Goal: Task Accomplishment & Management: Use online tool/utility

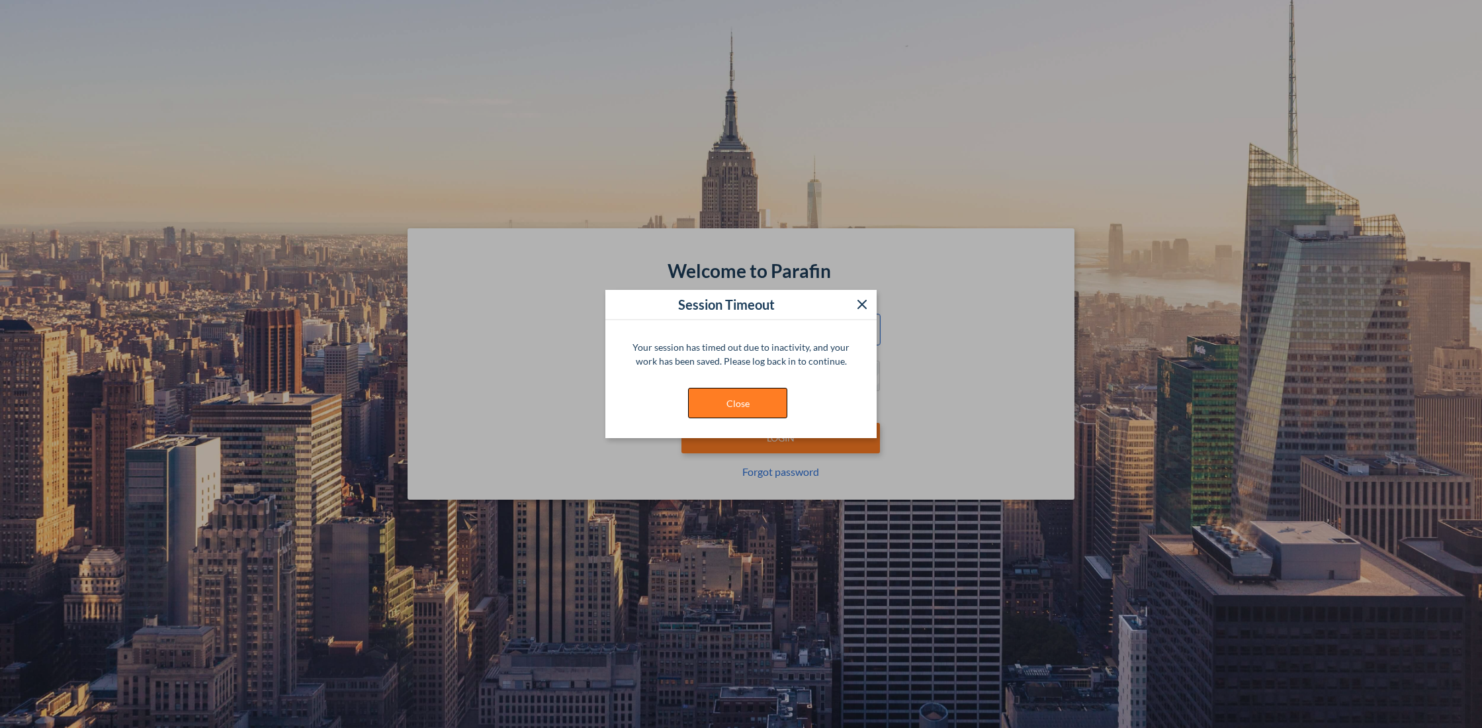
type input "**********"
click at [743, 402] on button "Close" at bounding box center [737, 403] width 99 height 30
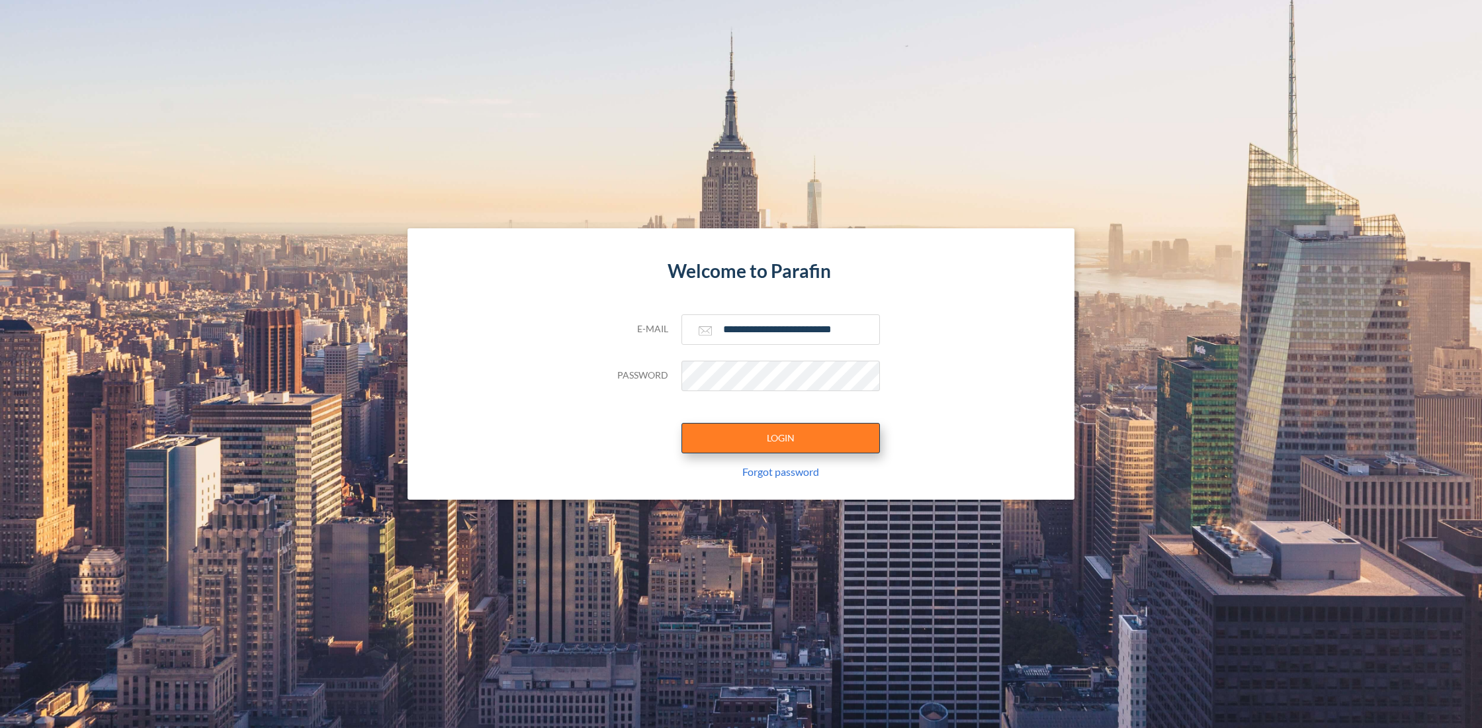
click at [757, 439] on button "LOGIN" at bounding box center [780, 438] width 198 height 30
type input "**********"
